Goal: Check status

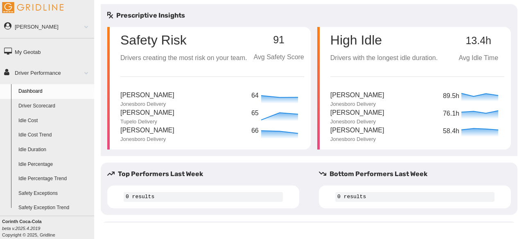
click at [47, 106] on link "Driver Scorecard" at bounding box center [54, 106] width 79 height 15
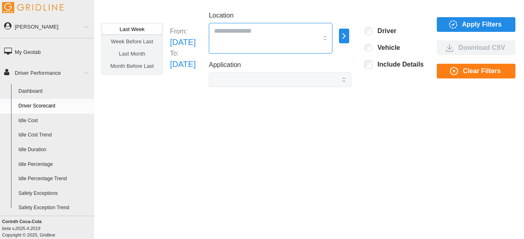
click at [332, 37] on div at bounding box center [271, 38] width 124 height 31
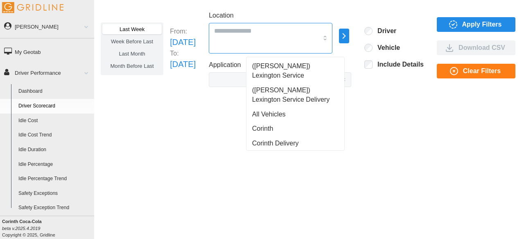
drag, startPoint x: 304, startPoint y: 66, endPoint x: 299, endPoint y: 84, distance: 18.1
click at [299, 86] on span "(Jackson) Lexington Service Delivery" at bounding box center [295, 95] width 86 height 19
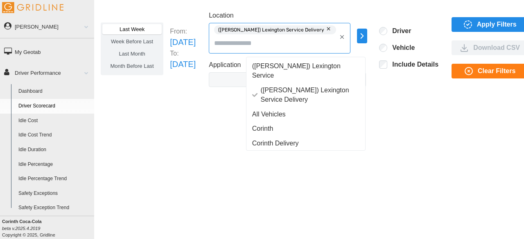
click at [299, 59] on div "(Jackson) Lexington Service" at bounding box center [306, 71] width 116 height 24
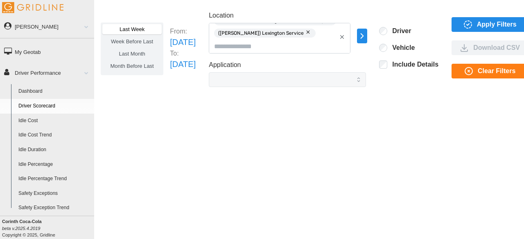
click at [367, 36] on icon "button" at bounding box center [361, 36] width 9 height 10
click at [504, 23] on span "Apply Filters" at bounding box center [497, 25] width 40 height 14
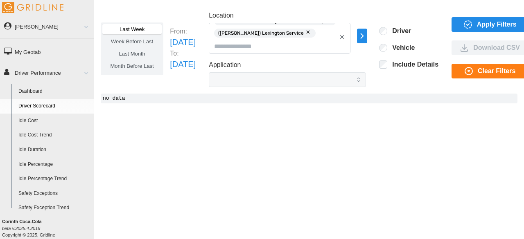
click at [133, 29] on span "Last Week" at bounding box center [131, 29] width 25 height 6
click at [363, 38] on icon "button" at bounding box center [361, 36] width 2 height 5
click at [418, 36] on p "All Vehicles" at bounding box center [431, 36] width 27 height 7
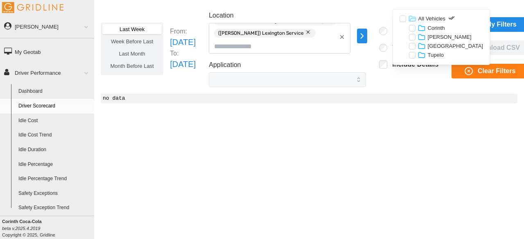
click at [411, 38] on div at bounding box center [412, 37] width 7 height 7
click at [399, 18] on div at bounding box center [402, 19] width 7 height 7
click at [411, 38] on div at bounding box center [412, 37] width 7 height 7
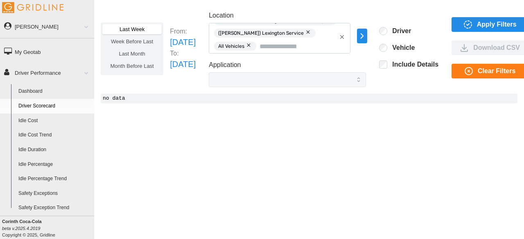
click at [496, 25] on span "Apply Filters" at bounding box center [489, 25] width 65 height 14
click at [313, 32] on button "button" at bounding box center [309, 32] width 10 height 9
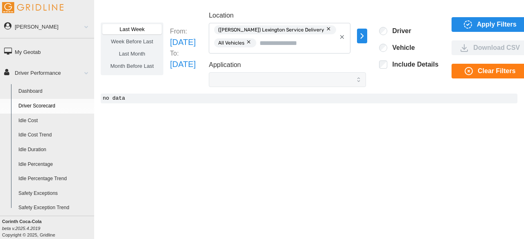
click at [334, 29] on button "button" at bounding box center [329, 29] width 10 height 9
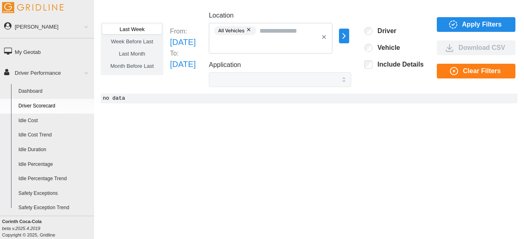
click at [254, 28] on button "button" at bounding box center [249, 29] width 10 height 9
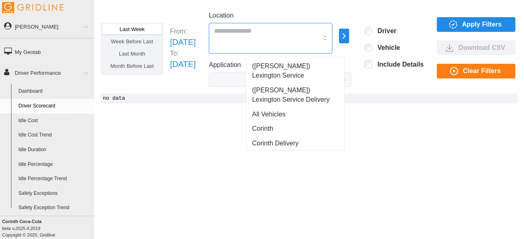
click at [332, 37] on div at bounding box center [271, 38] width 124 height 31
click at [291, 107] on div "All Vehicles" at bounding box center [295, 114] width 95 height 15
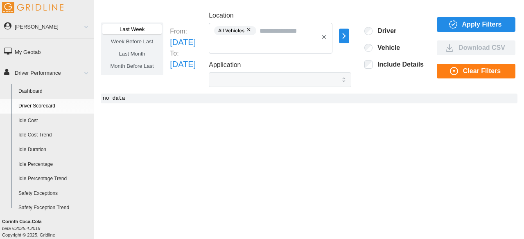
click at [484, 23] on span "Apply Filters" at bounding box center [482, 25] width 40 height 14
click at [141, 40] on span "Week Before Last" at bounding box center [132, 41] width 42 height 6
click at [471, 25] on span "Apply Filters" at bounding box center [474, 25] width 65 height 14
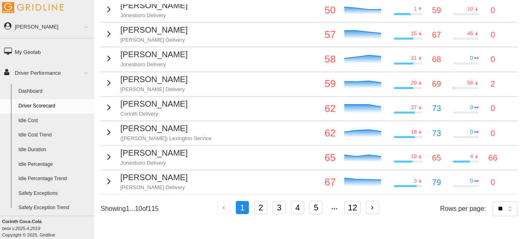
scroll to position [187, 0]
click at [264, 203] on button "2" at bounding box center [260, 207] width 13 height 13
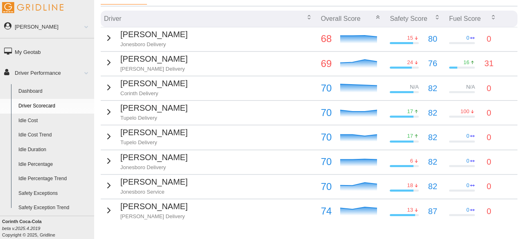
scroll to position [104, 0]
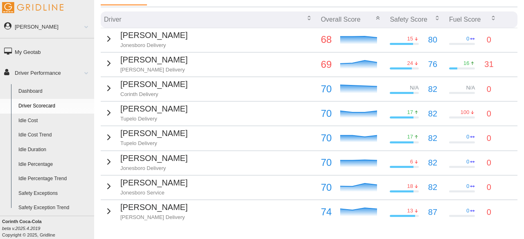
click at [251, 63] on td "Payton Pierce Jackson Delivery" at bounding box center [209, 64] width 217 height 24
click at [153, 59] on p "Payton Pierce" at bounding box center [153, 60] width 67 height 13
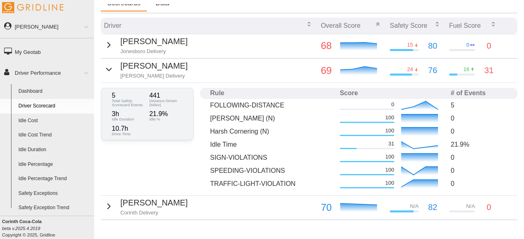
scroll to position [98, 0]
